Goal: Complete application form

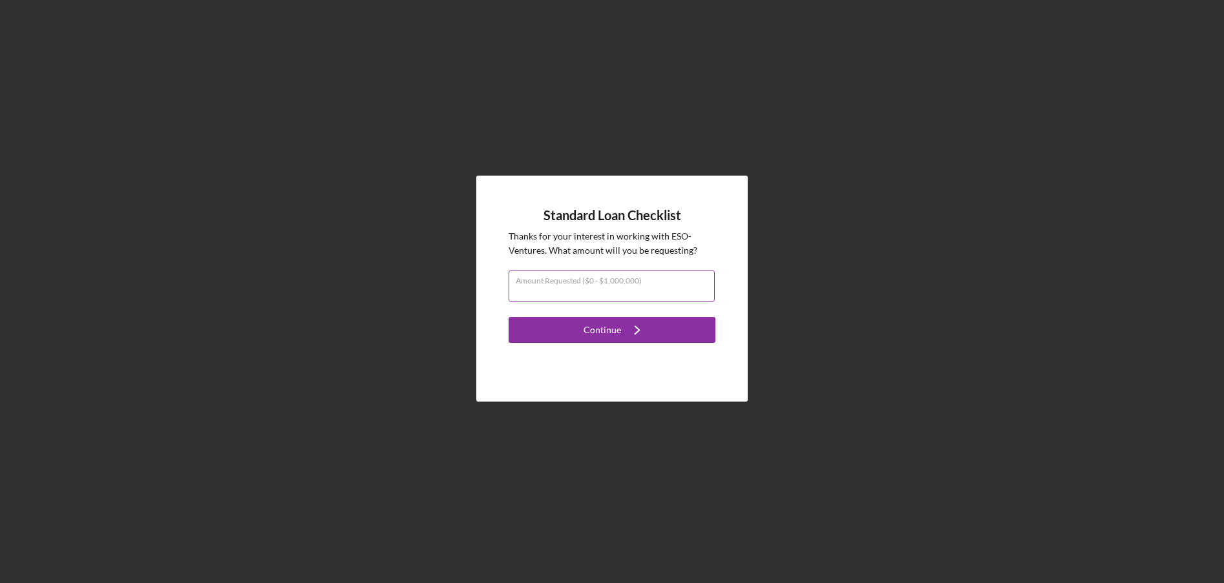
click at [585, 296] on input "Amount Requested ($0 - $1,000,000)" at bounding box center [612, 286] width 206 height 31
click at [641, 299] on input "Amount Requested ($0 - $1,000,000)" at bounding box center [612, 286] width 206 height 31
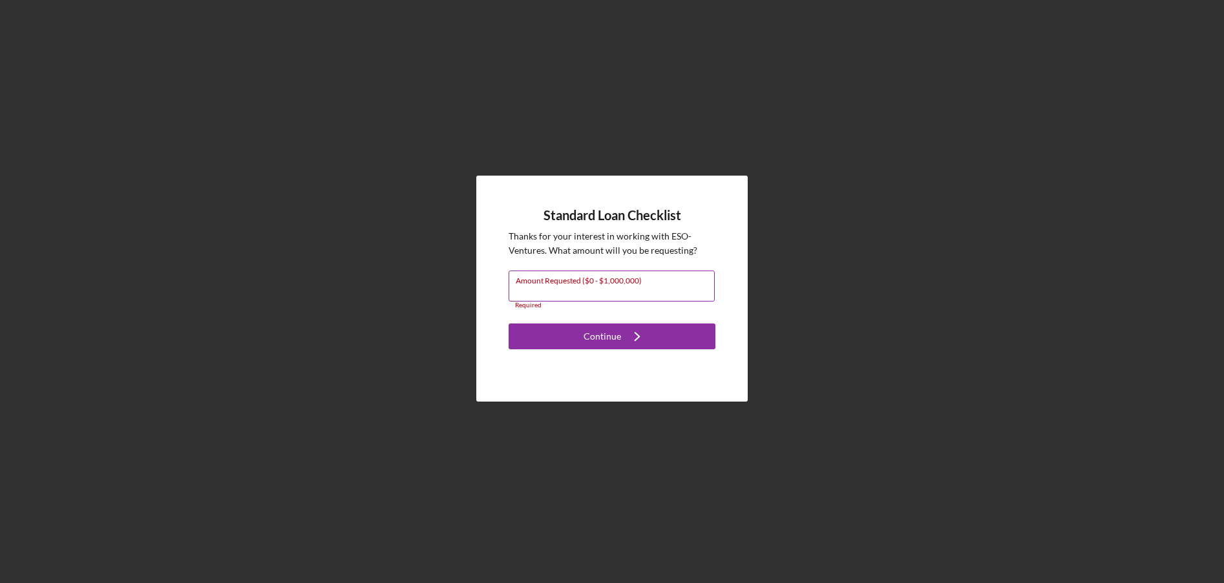
type input "$1"
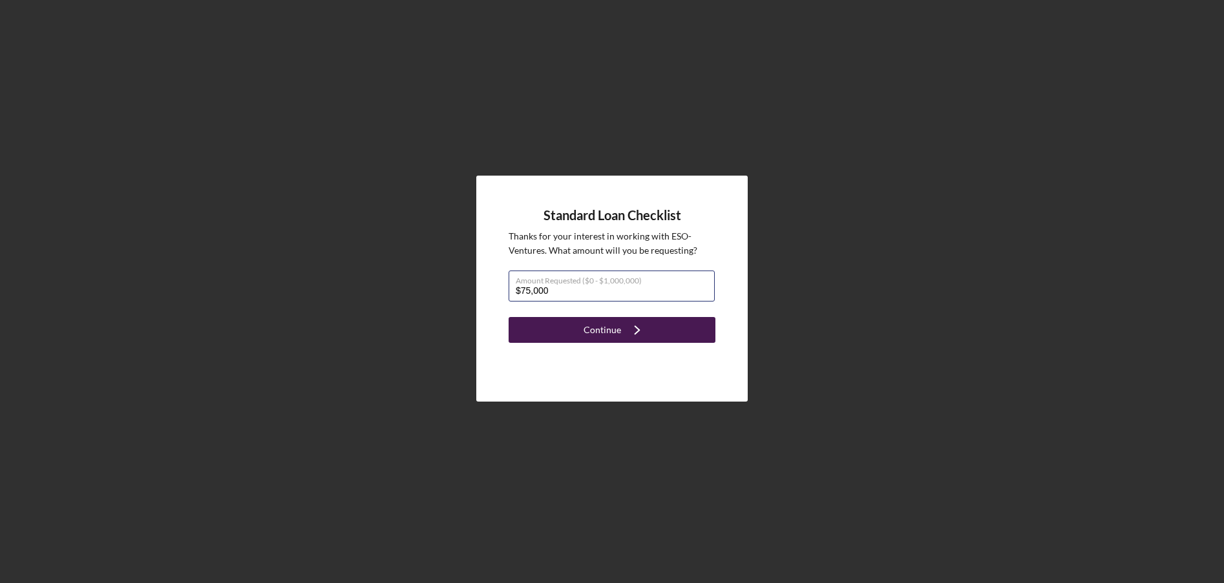
type input "$75,000"
click at [635, 334] on icon "Icon/Navigate" at bounding box center [637, 330] width 32 height 32
